Goal: Task Accomplishment & Management: Manage account settings

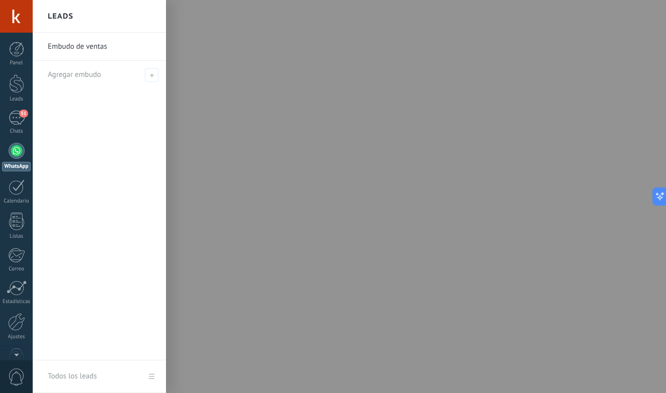
click at [99, 49] on link "Embudo de ventas" at bounding box center [102, 47] width 108 height 28
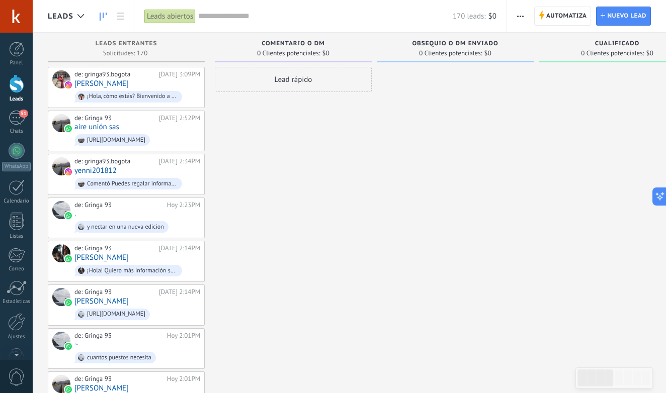
click at [290, 75] on div "Lead rápido" at bounding box center [293, 79] width 157 height 25
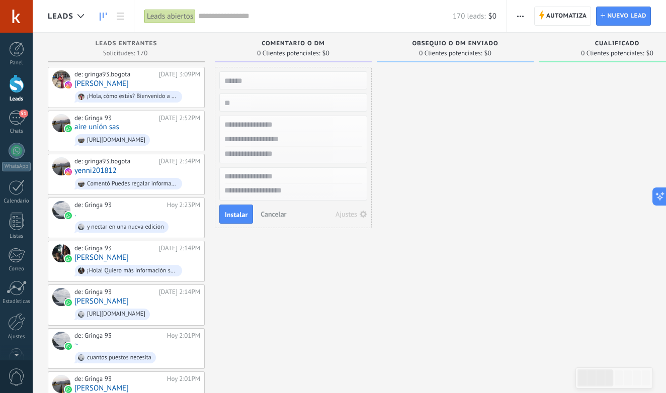
click at [402, 17] on input "text" at bounding box center [325, 16] width 255 height 11
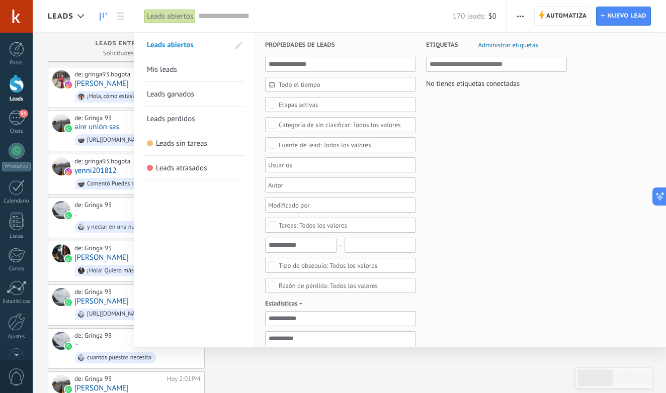
click at [371, 12] on input "text" at bounding box center [325, 16] width 255 height 11
click at [429, 363] on div at bounding box center [333, 196] width 666 height 393
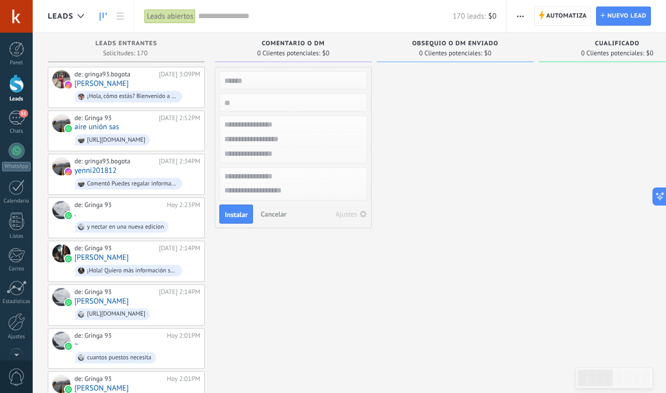
click at [281, 214] on span "Cancelar" at bounding box center [274, 214] width 26 height 9
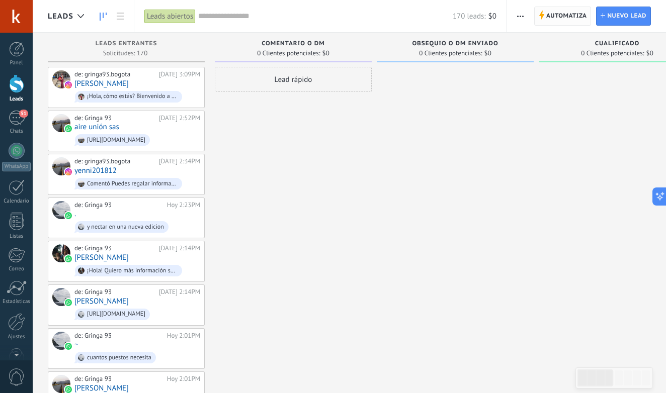
click at [575, 17] on span "Automatiza" at bounding box center [566, 16] width 41 height 18
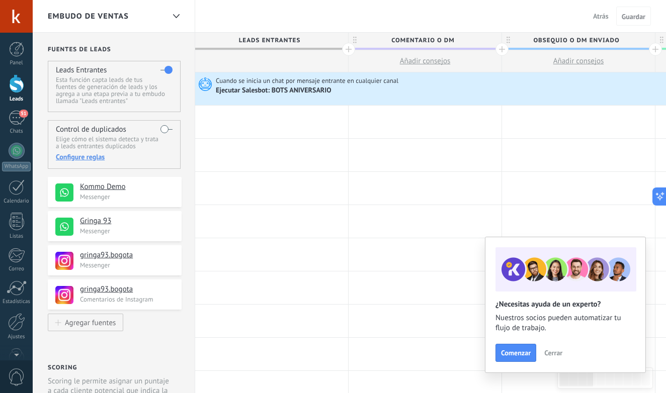
click at [14, 99] on div "Leads" at bounding box center [16, 99] width 29 height 7
click at [14, 98] on div "Leads" at bounding box center [16, 99] width 29 height 7
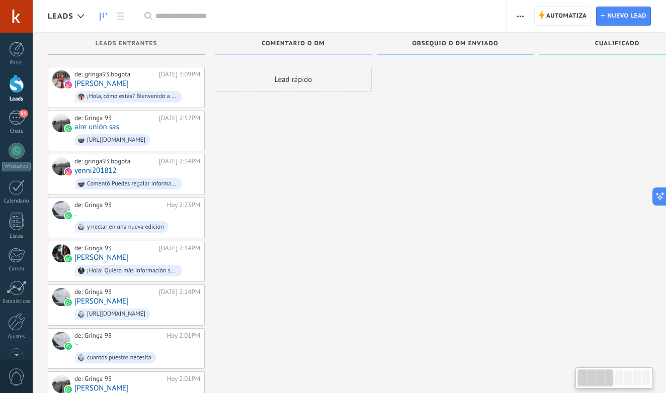
click at [19, 83] on div at bounding box center [16, 83] width 15 height 19
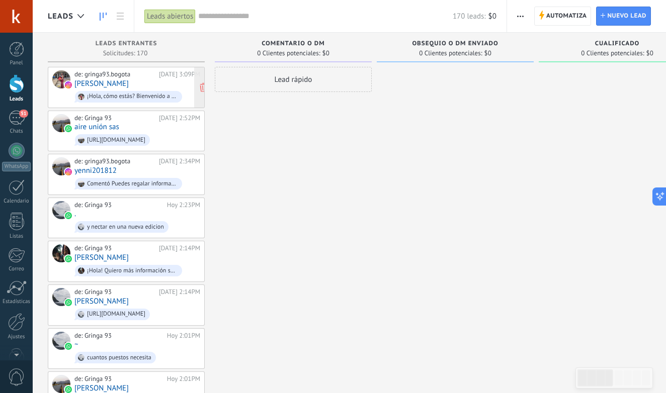
click at [177, 87] on div "de: gringa93.bogota [DATE] 3:09PM [PERSON_NAME] ¡Hola, cómo estás? Bienvenido a…" at bounding box center [137, 87] width 126 height 34
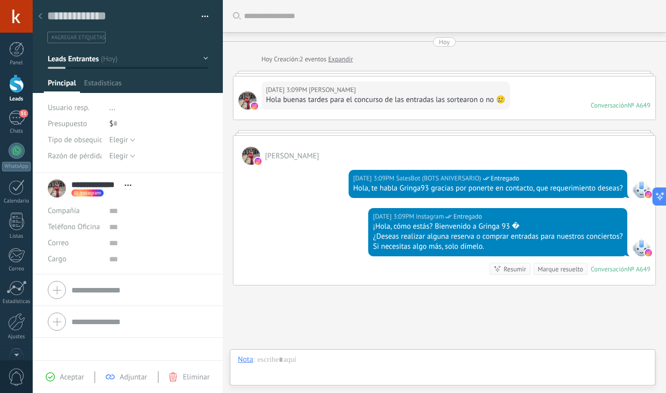
scroll to position [68, 0]
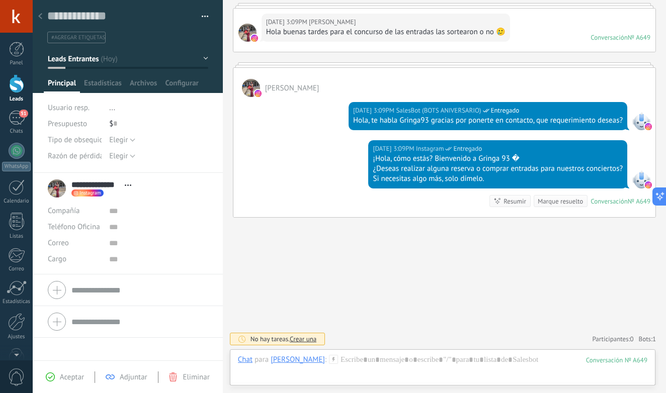
click at [19, 86] on div at bounding box center [16, 83] width 15 height 19
